Goal: Information Seeking & Learning: Check status

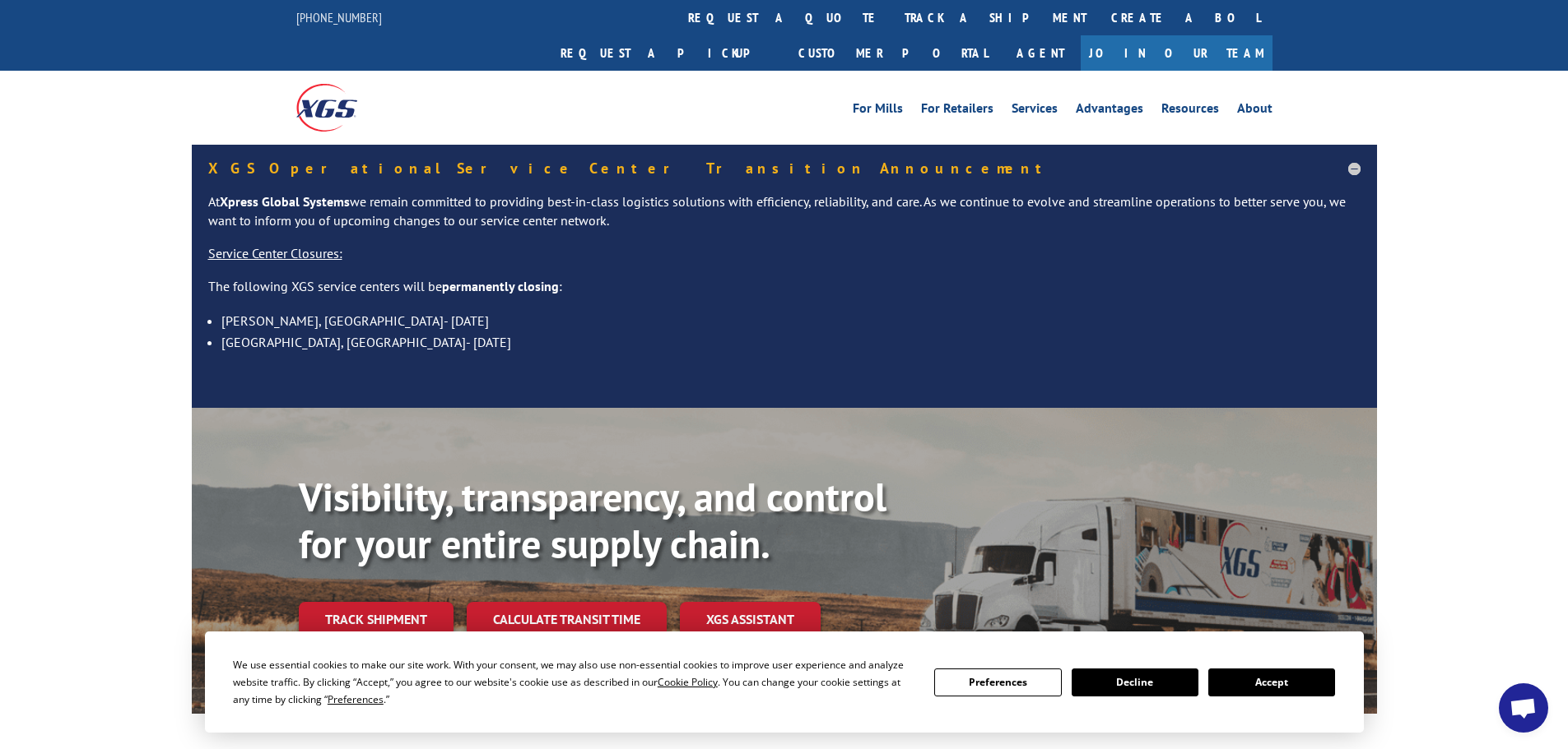
click at [1275, 684] on button "Accept" at bounding box center [1271, 683] width 126 height 28
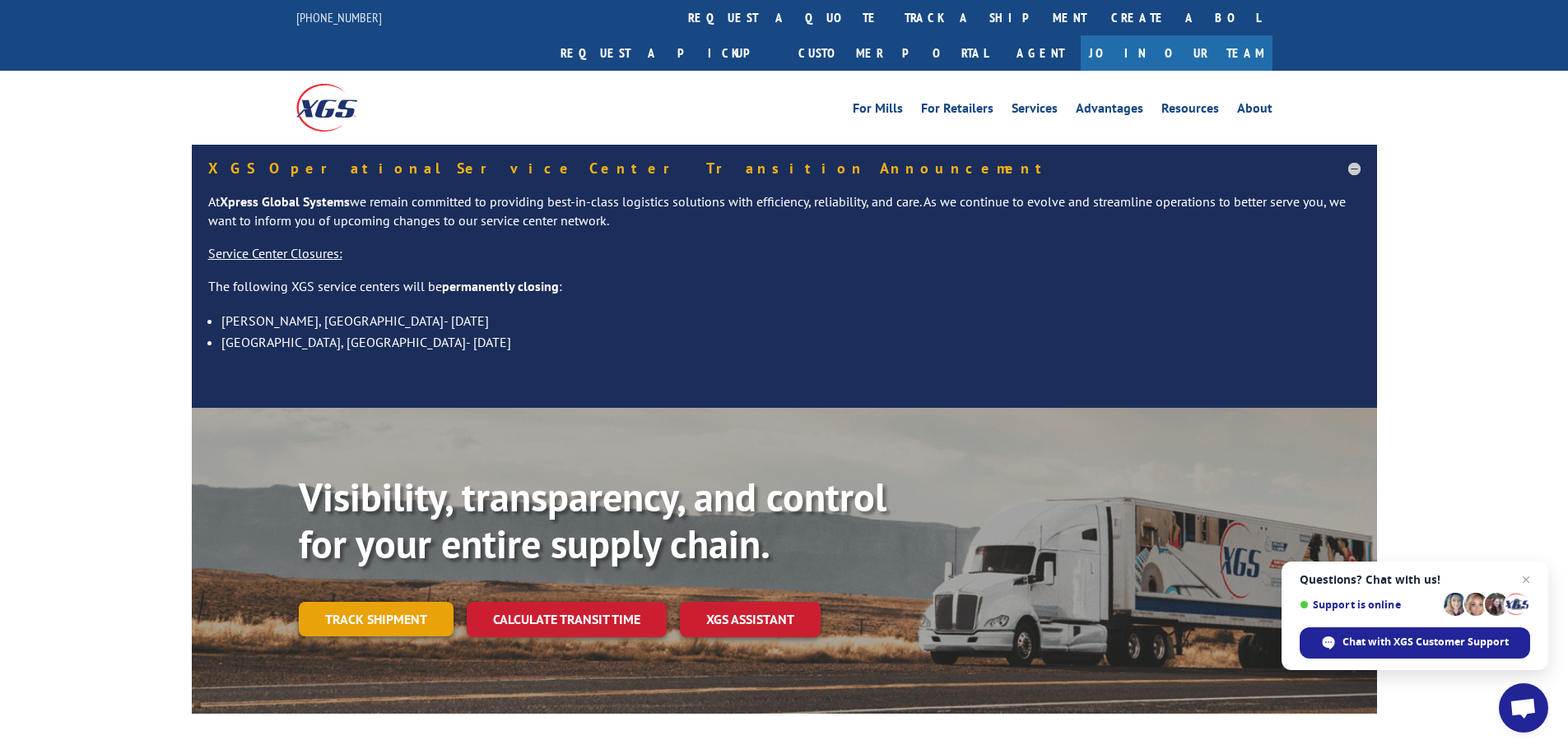
click at [363, 603] on link "Track shipment" at bounding box center [376, 619] width 154 height 34
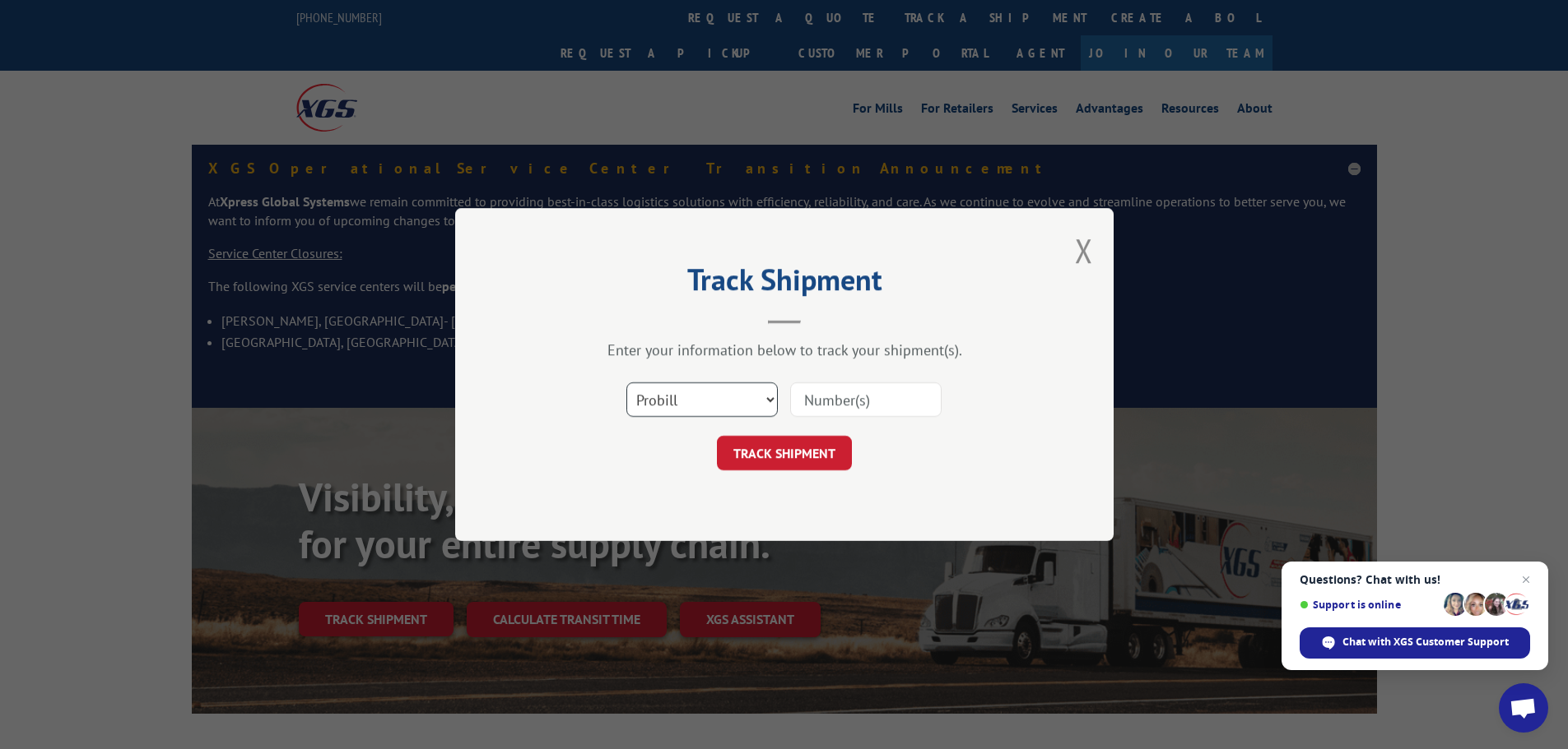
click at [659, 404] on select "Select category... Probill BOL PO" at bounding box center [702, 399] width 152 height 34
select select "po"
click at [626, 382] on select "Select category... Probill BOL PO" at bounding box center [702, 399] width 152 height 34
click at [810, 391] on input at bounding box center [865, 399] width 152 height 34
paste input "80524845"
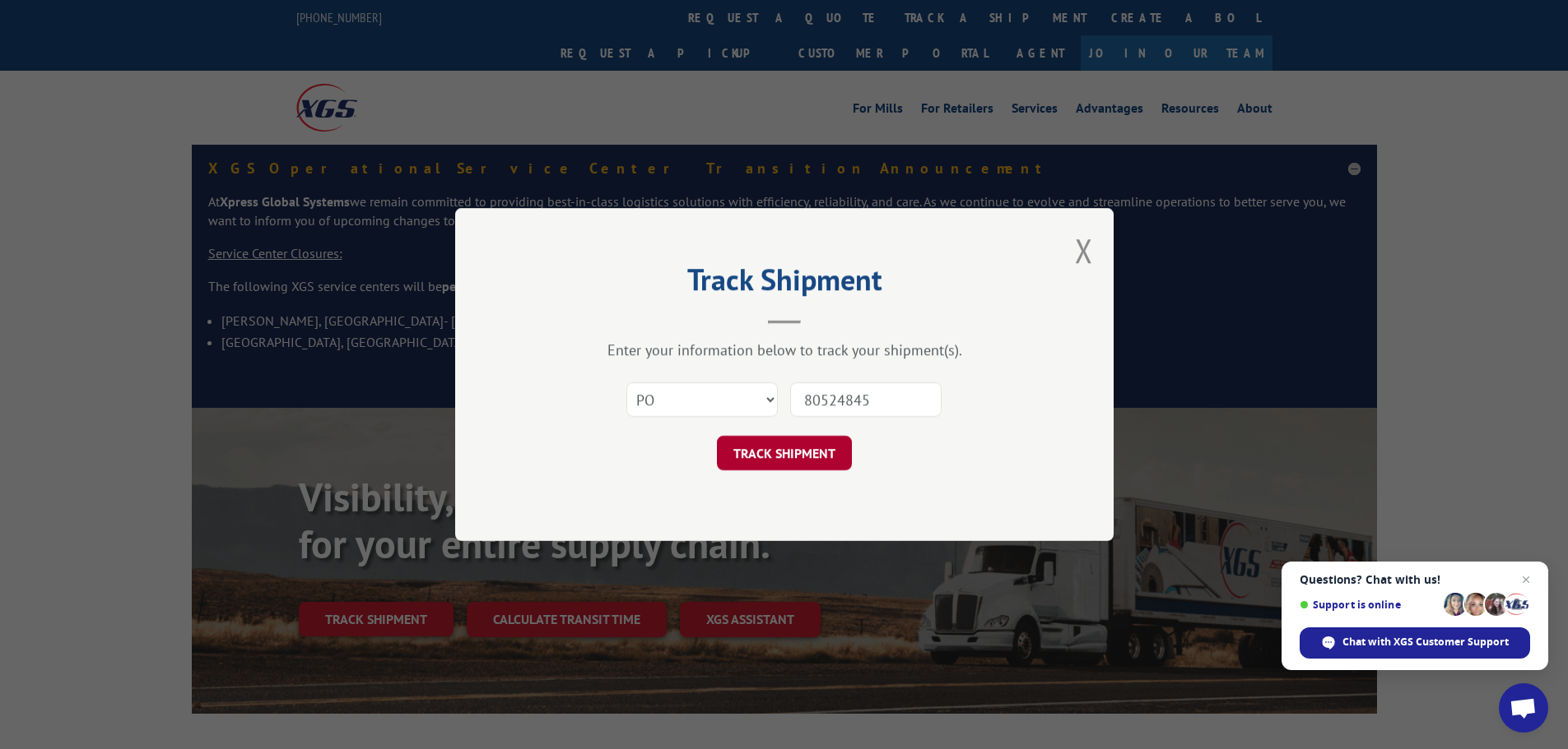
type input "80524845"
click at [776, 452] on button "TRACK SHIPMENT" at bounding box center [784, 453] width 135 height 34
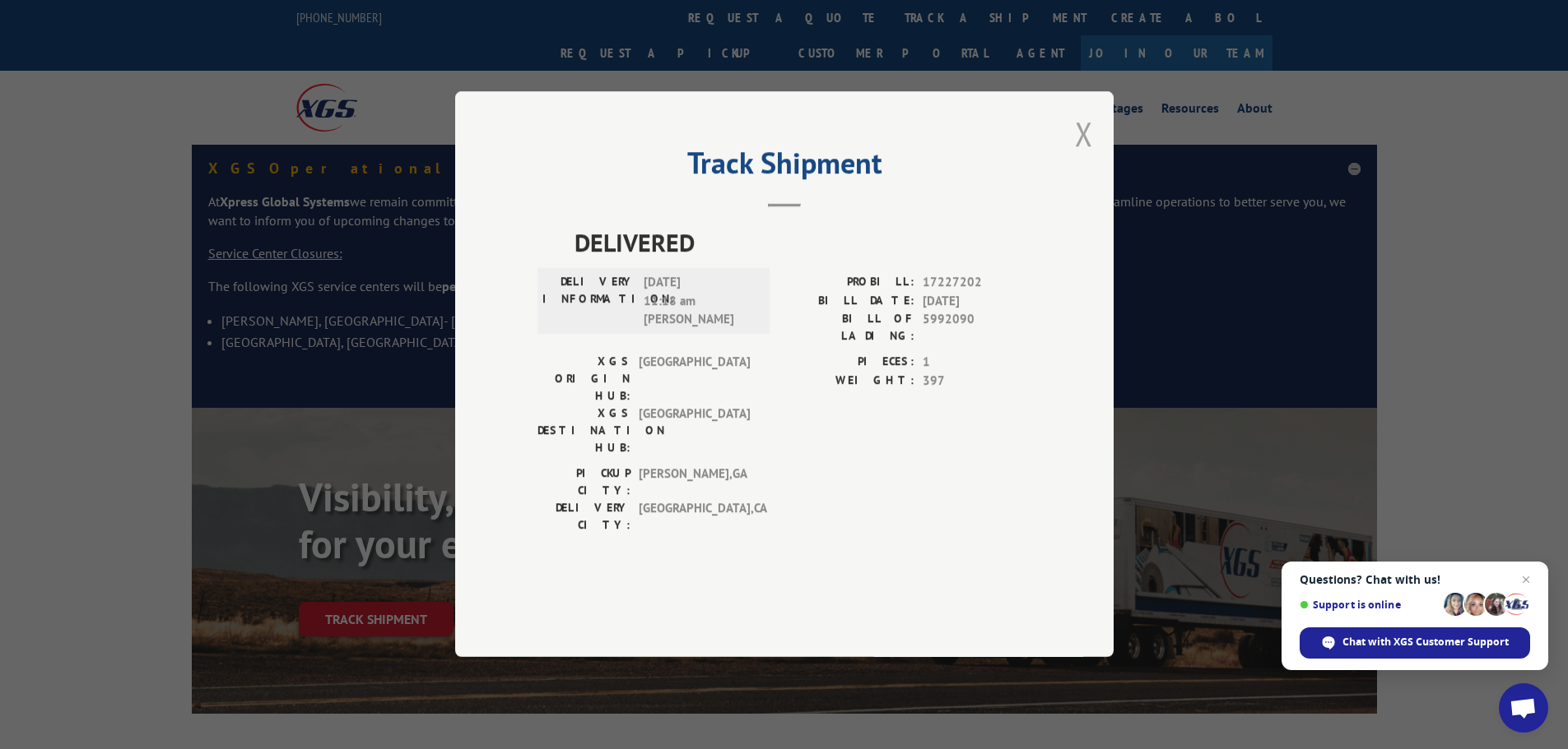
click at [1083, 155] on button "Close modal" at bounding box center [1084, 134] width 18 height 44
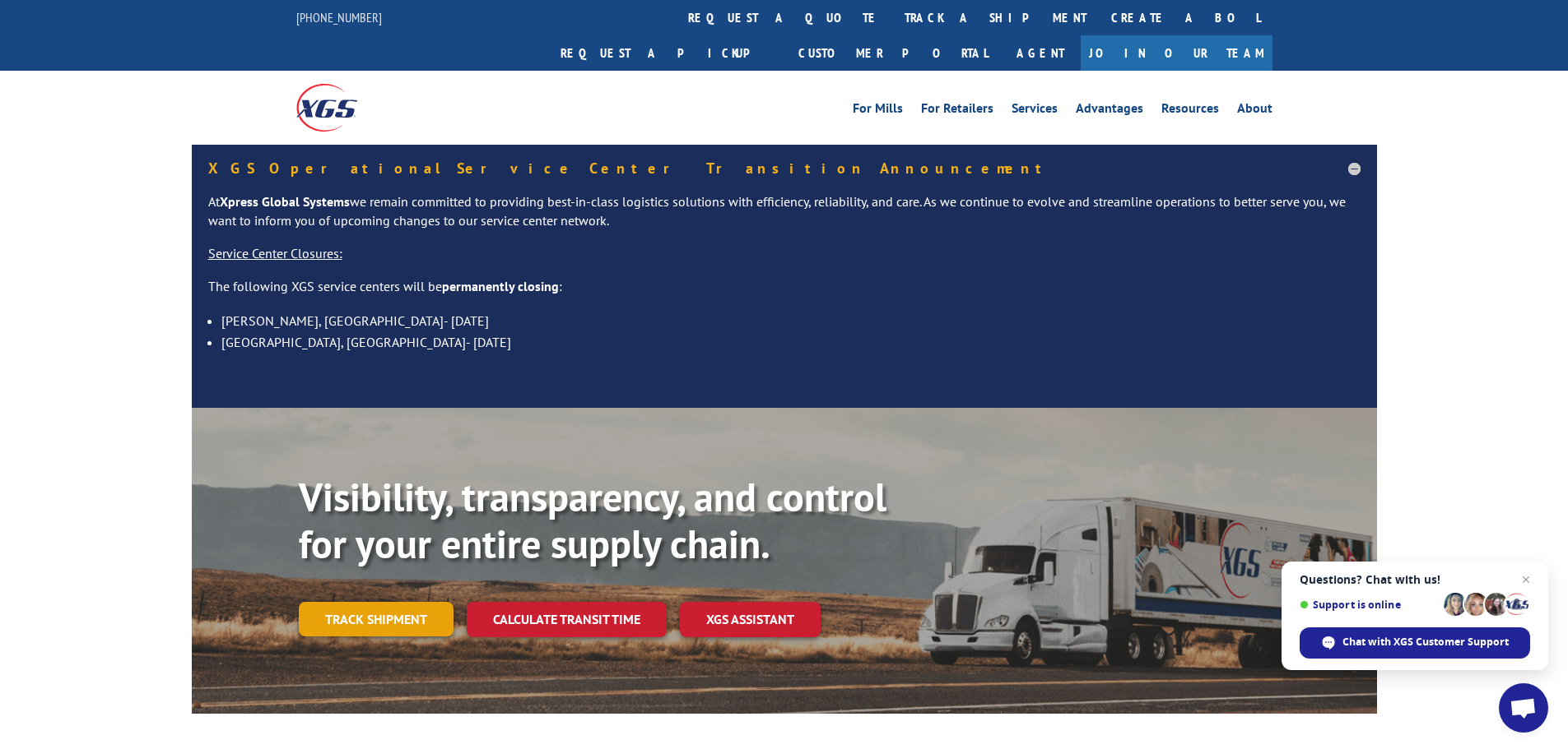
click at [345, 603] on link "Track shipment" at bounding box center [376, 619] width 154 height 34
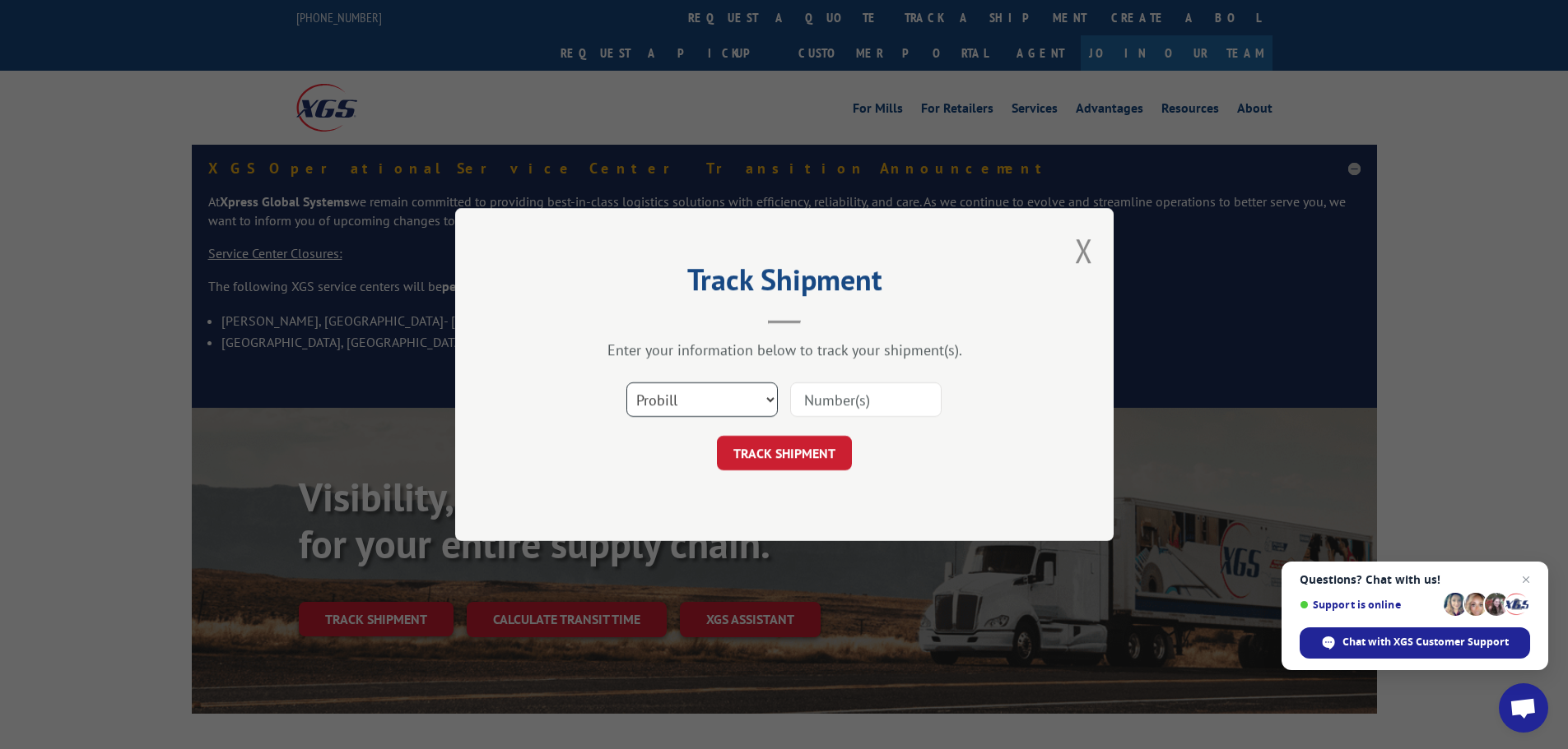
click at [665, 397] on select "Select category... Probill BOL PO" at bounding box center [702, 399] width 152 height 34
select select "bol"
click at [626, 382] on select "Select category... Probill BOL PO" at bounding box center [702, 399] width 152 height 34
click at [833, 395] on input at bounding box center [865, 399] width 152 height 34
paste input "5992090"
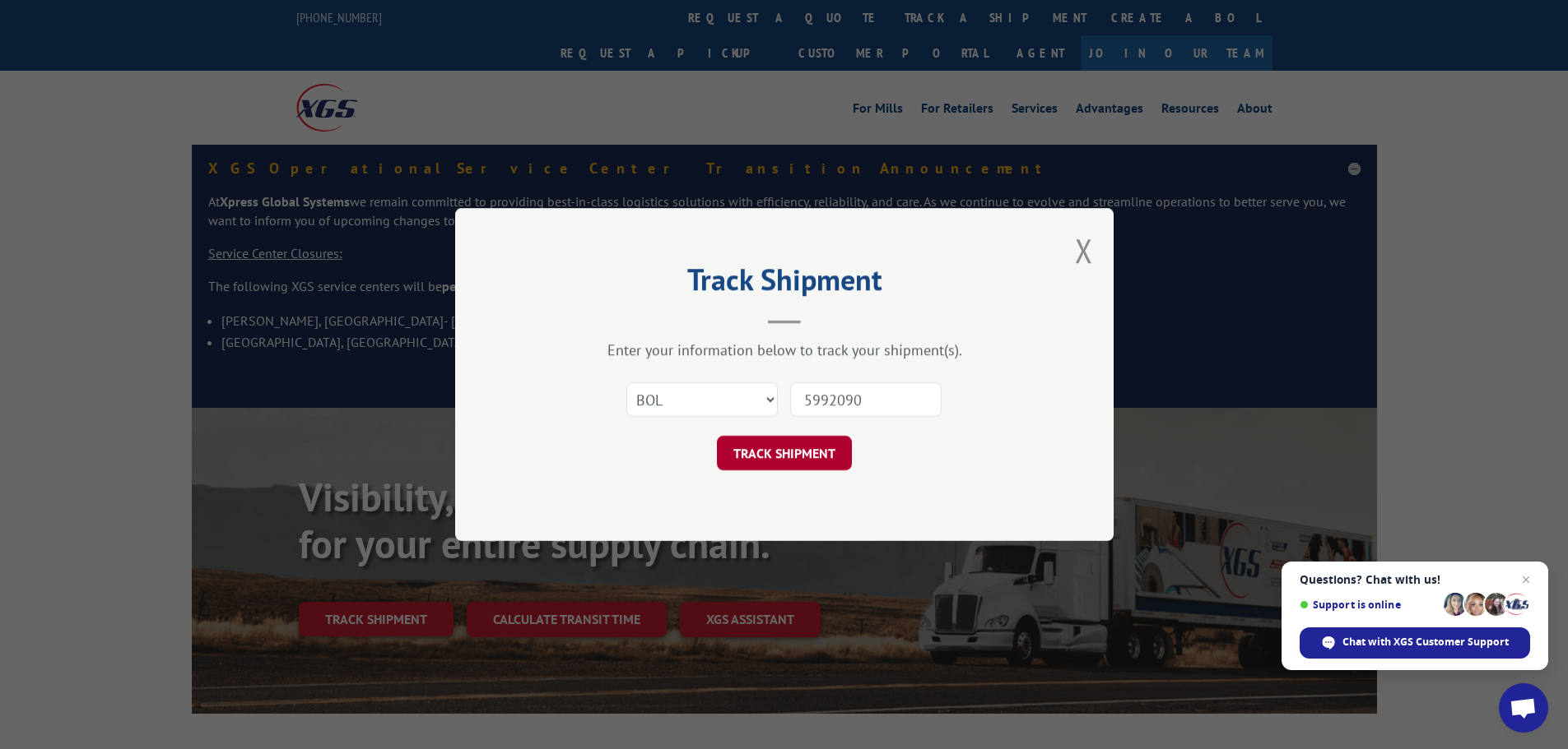
type input "5992090"
click at [797, 446] on button "TRACK SHIPMENT" at bounding box center [784, 453] width 135 height 34
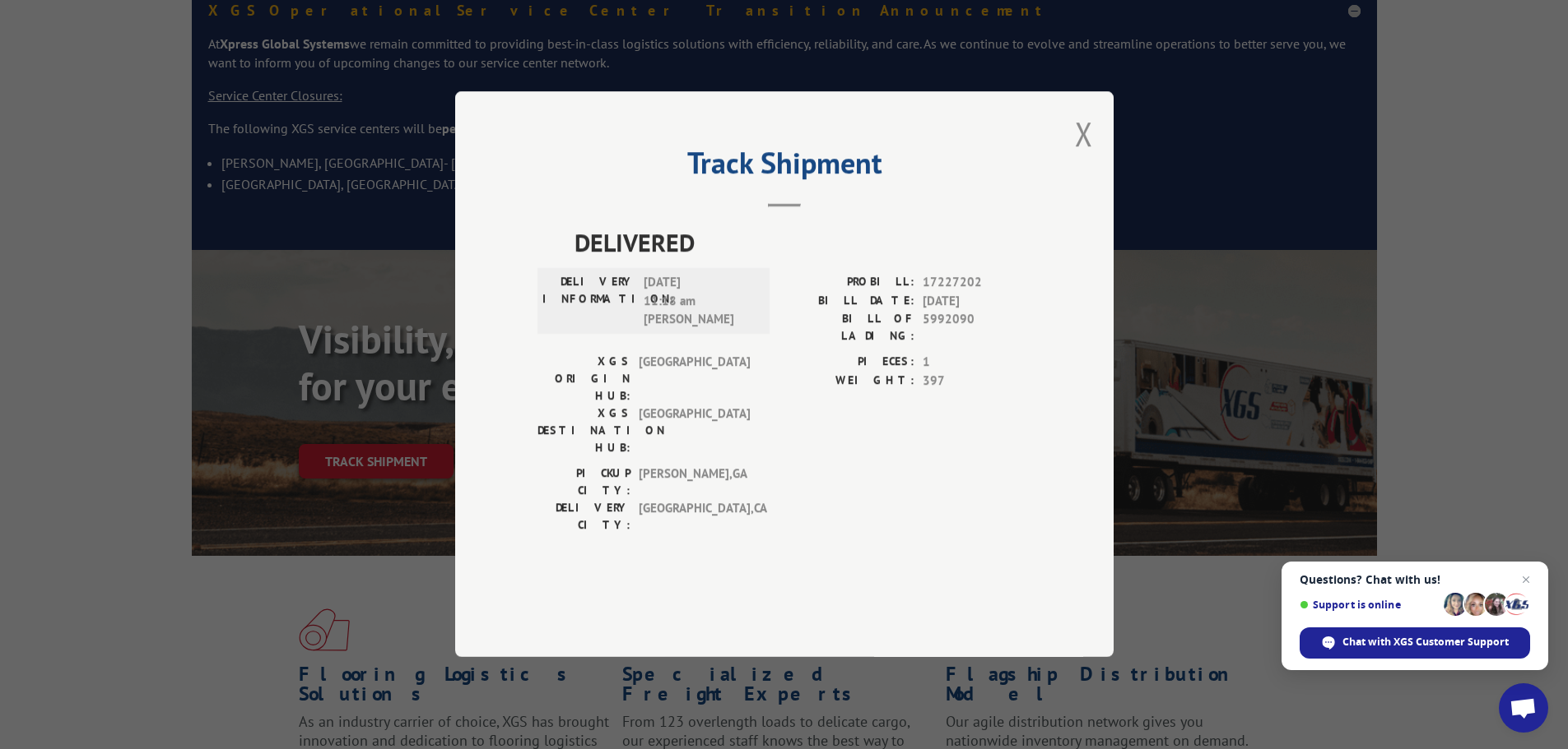
scroll to position [165, 0]
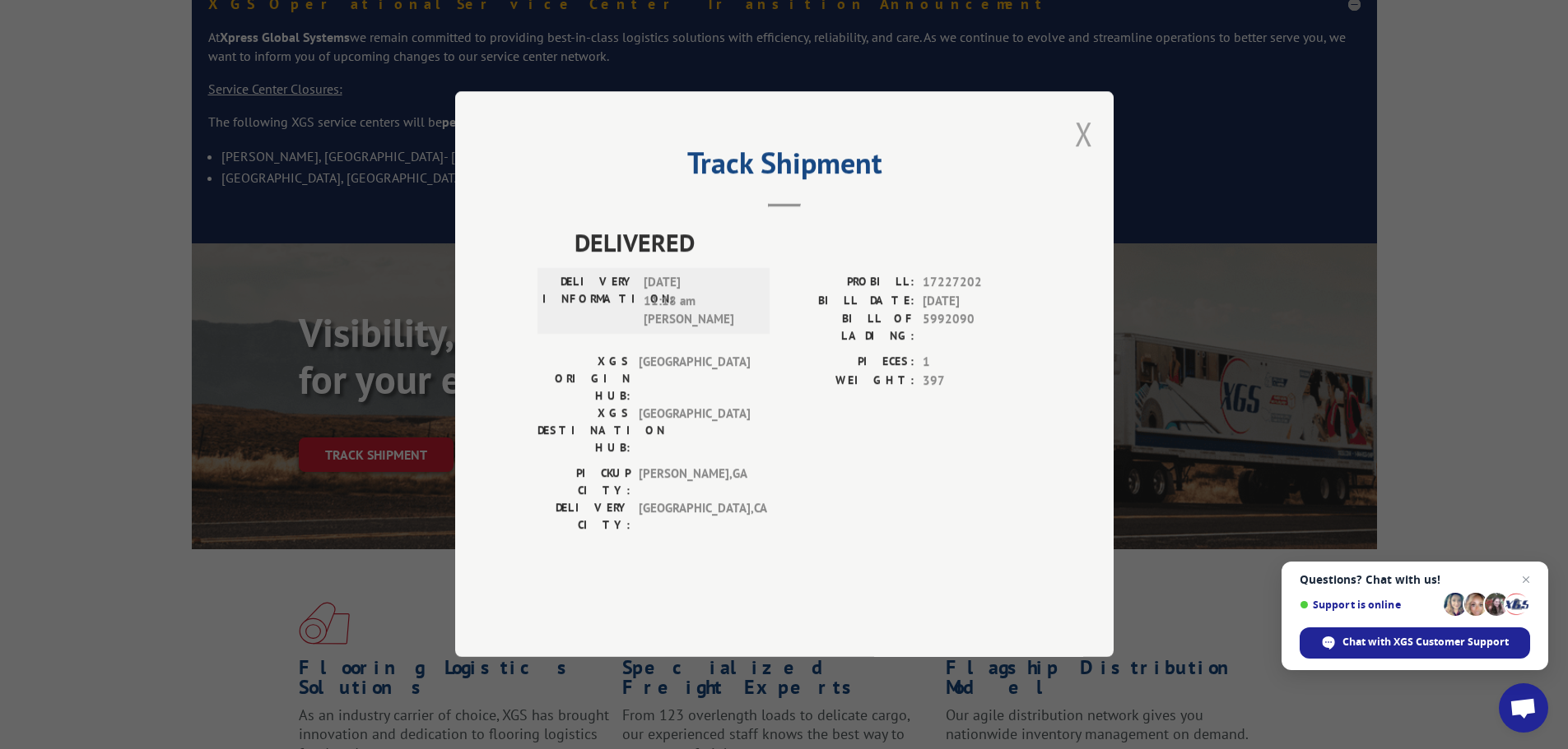
click at [1085, 155] on button "Close modal" at bounding box center [1084, 134] width 18 height 44
